Goal: Information Seeking & Learning: Learn about a topic

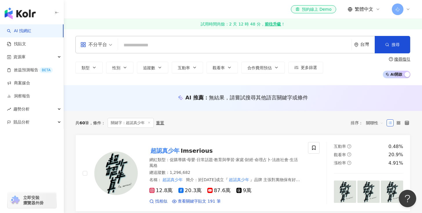
click at [138, 46] on input "search" at bounding box center [234, 45] width 229 height 11
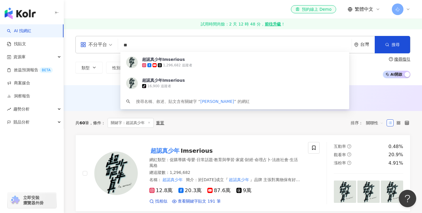
type input "**"
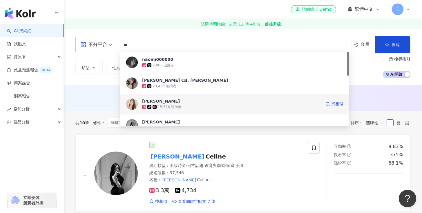
scroll to position [7, 0]
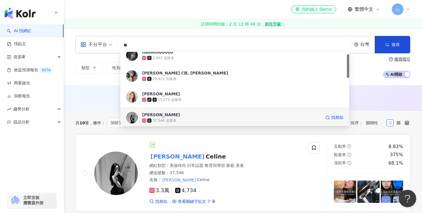
click at [159, 114] on div "[PERSON_NAME]" at bounding box center [161, 115] width 38 height 6
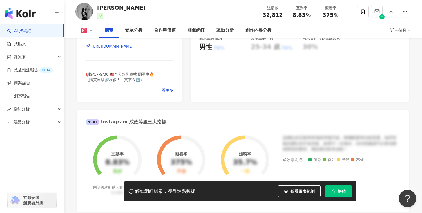
scroll to position [158, 0]
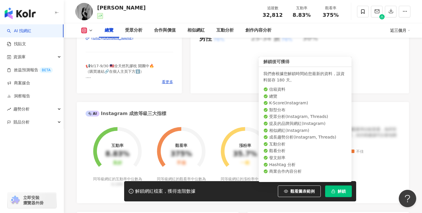
click at [334, 191] on icon "button" at bounding box center [333, 192] width 4 height 4
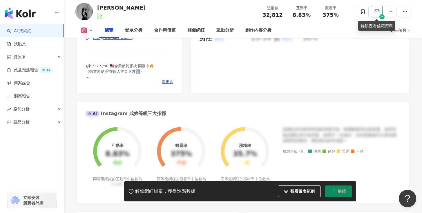
scroll to position [158, 0]
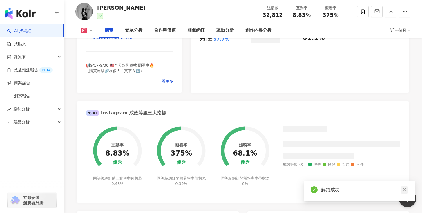
scroll to position [158, 0]
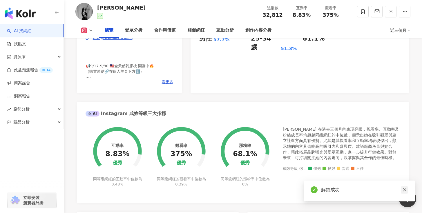
click at [403, 189] on icon "close" at bounding box center [405, 190] width 4 height 4
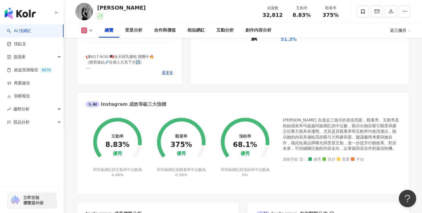
scroll to position [172, 0]
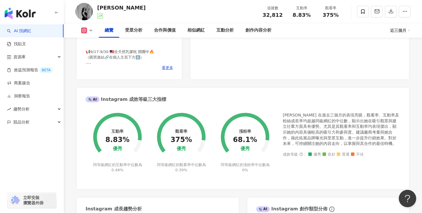
click at [205, 95] on div "AI Instagram 成效等級三大指標" at bounding box center [243, 97] width 332 height 19
click at [405, 158] on div "互動率 8.83% 優秀 同等級網紅的互動率中位數為 0.48% 觀看率 375% 優秀 同等級網紅的觀看率中位數為 0.39% 漲粉率 68.1% 優秀 同…" at bounding box center [243, 148] width 332 height 82
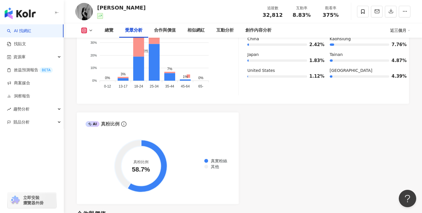
scroll to position [611, 0]
